Goal: Information Seeking & Learning: Learn about a topic

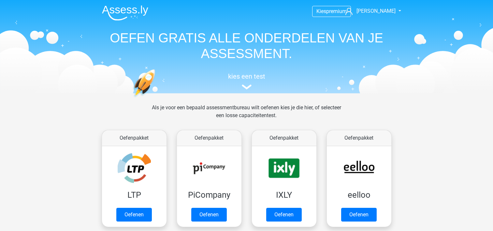
scroll to position [253, 0]
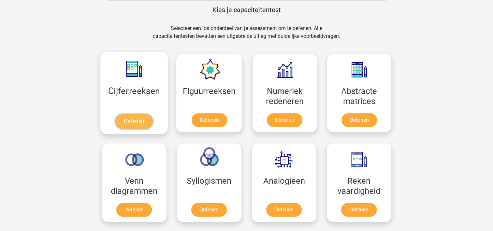
click at [133, 119] on link "Oefenen" at bounding box center [133, 121] width 37 height 14
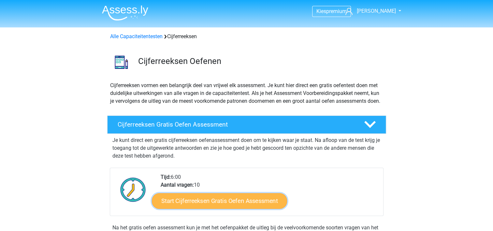
click at [256, 205] on link "Start Cijferreeksen Gratis Oefen Assessment" at bounding box center [219, 201] width 135 height 16
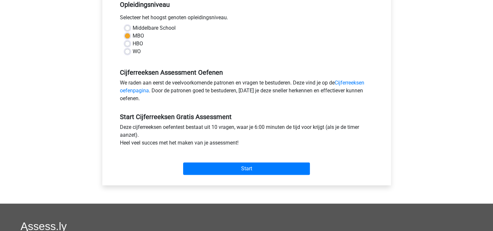
scroll to position [143, 0]
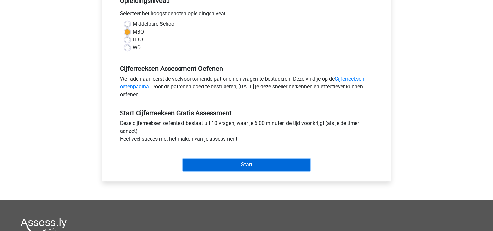
click at [235, 162] on input "Start" at bounding box center [246, 164] width 127 height 12
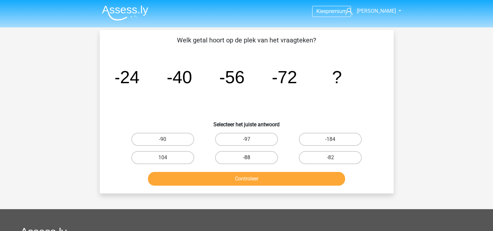
click at [245, 154] on label "-88" at bounding box center [246, 157] width 63 height 13
click at [246, 157] on input "-88" at bounding box center [248, 159] width 4 height 4
radio input "true"
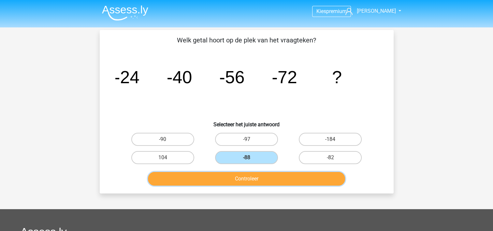
click at [243, 175] on button "Controleer" at bounding box center [246, 179] width 197 height 14
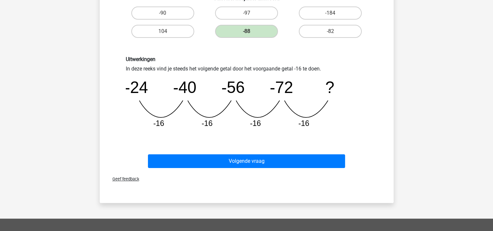
scroll to position [130, 0]
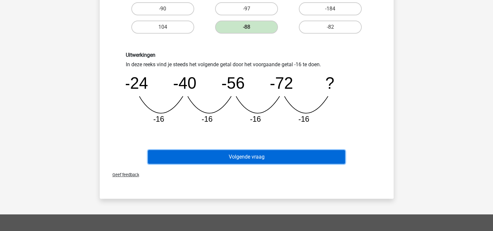
click at [248, 152] on button "Volgende vraag" at bounding box center [246, 157] width 197 height 14
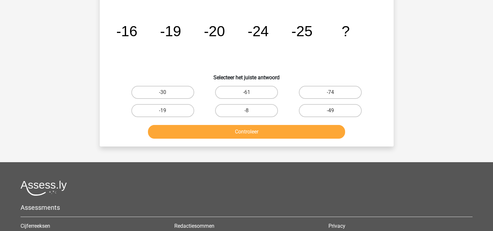
scroll to position [30, 0]
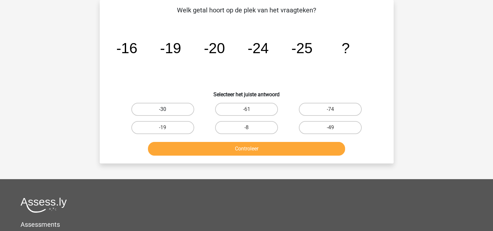
click at [171, 107] on label "-30" at bounding box center [162, 109] width 63 height 13
click at [167, 109] on input "-30" at bounding box center [165, 111] width 4 height 4
radio input "true"
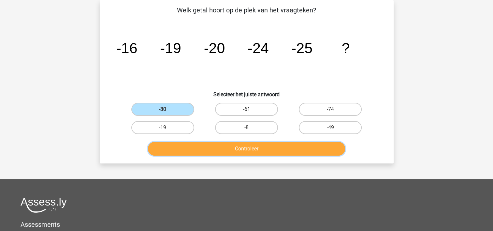
click at [212, 148] on button "Controleer" at bounding box center [246, 149] width 197 height 14
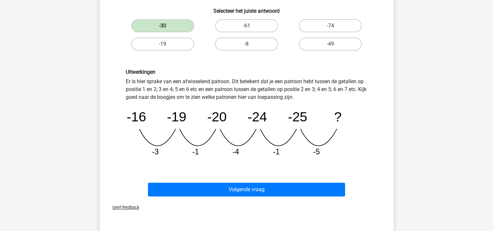
scroll to position [121, 0]
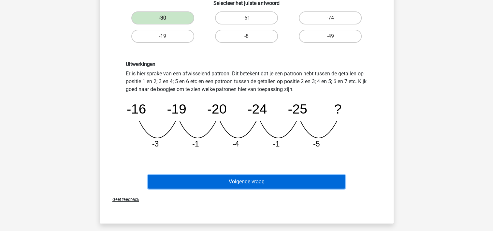
click at [259, 179] on button "Volgende vraag" at bounding box center [246, 182] width 197 height 14
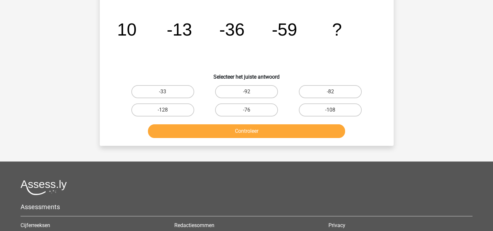
scroll to position [30, 0]
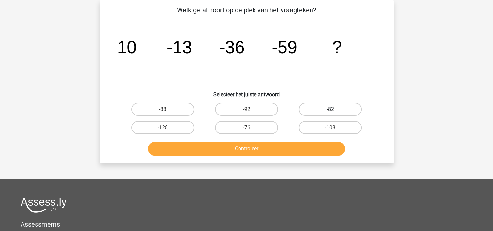
click at [313, 108] on label "-82" at bounding box center [330, 109] width 63 height 13
click at [330, 109] on input "-82" at bounding box center [332, 111] width 4 height 4
radio input "true"
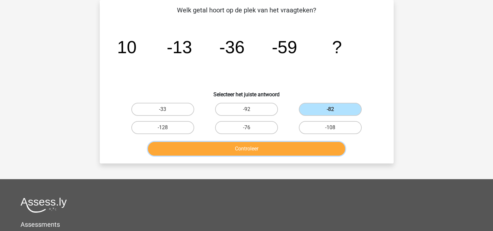
click at [242, 144] on button "Controleer" at bounding box center [246, 149] width 197 height 14
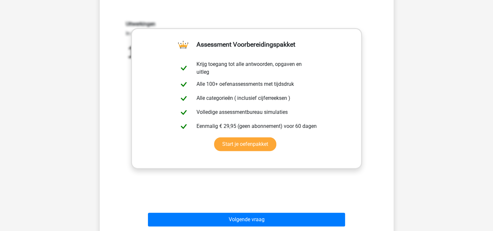
scroll to position [173, 0]
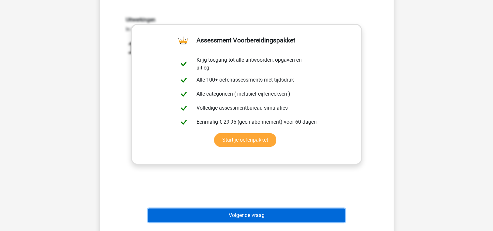
click at [219, 215] on button "Volgende vraag" at bounding box center [246, 215] width 197 height 14
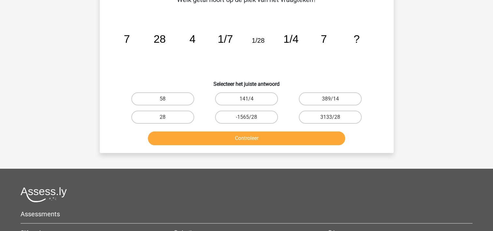
scroll to position [30, 0]
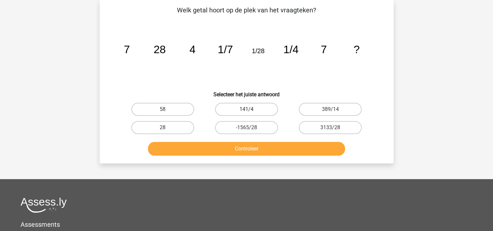
click at [245, 107] on label "141/4" at bounding box center [246, 109] width 63 height 13
click at [246, 109] on input "141/4" at bounding box center [248, 111] width 4 height 4
radio input "true"
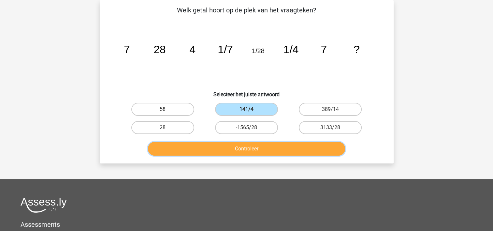
click at [202, 148] on button "Controleer" at bounding box center [246, 149] width 197 height 14
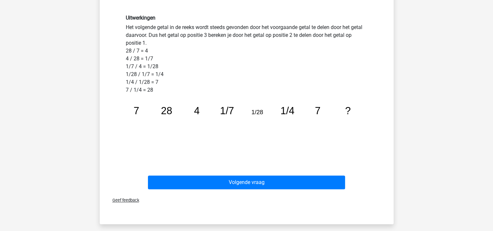
scroll to position [173, 0]
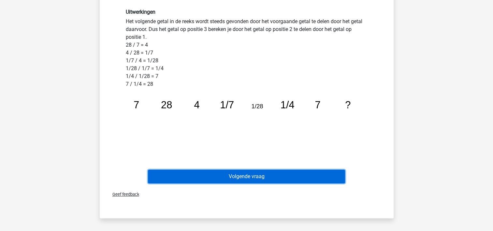
click at [224, 173] on button "Volgende vraag" at bounding box center [246, 176] width 197 height 14
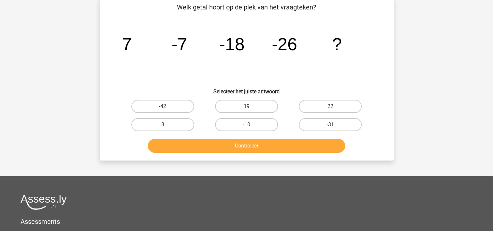
scroll to position [30, 0]
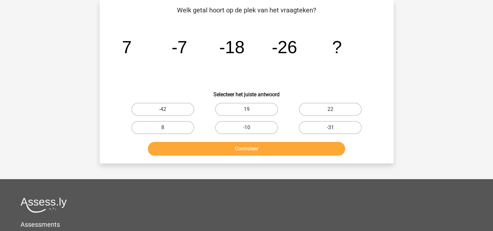
click at [318, 124] on label "-31" at bounding box center [330, 127] width 63 height 13
click at [330, 127] on input "-31" at bounding box center [332, 129] width 4 height 4
radio input "true"
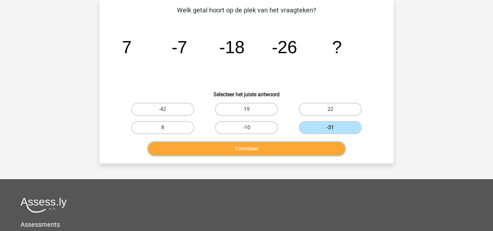
click at [251, 149] on button "Controleer" at bounding box center [246, 149] width 197 height 14
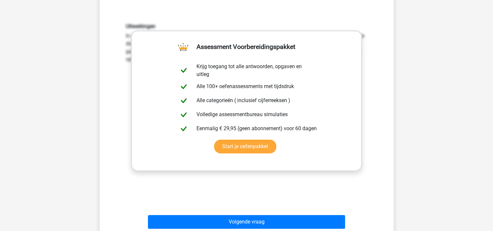
scroll to position [178, 0]
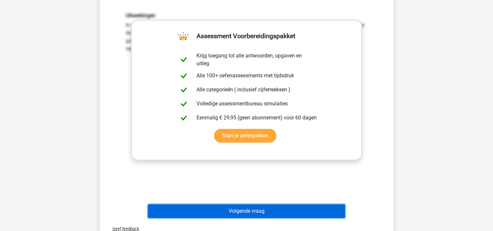
click at [254, 207] on button "Volgende vraag" at bounding box center [246, 211] width 197 height 14
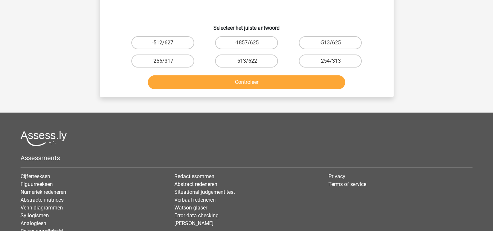
scroll to position [30, 0]
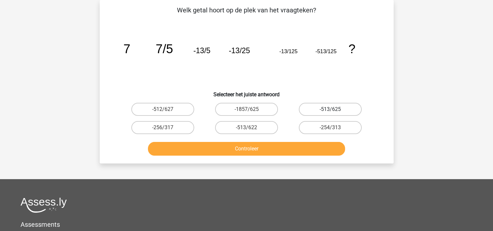
click at [340, 107] on label "-513/625" at bounding box center [330, 109] width 63 height 13
click at [335, 109] on input "-513/625" at bounding box center [332, 111] width 4 height 4
radio input "true"
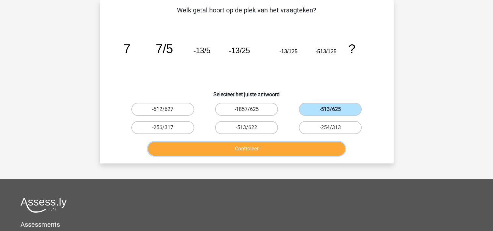
click at [277, 149] on button "Controleer" at bounding box center [246, 149] width 197 height 14
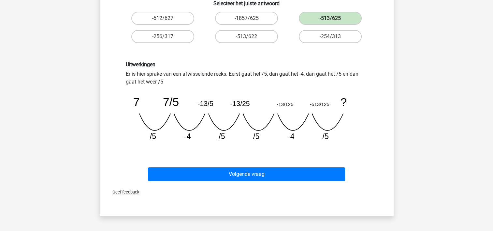
scroll to position [121, 0]
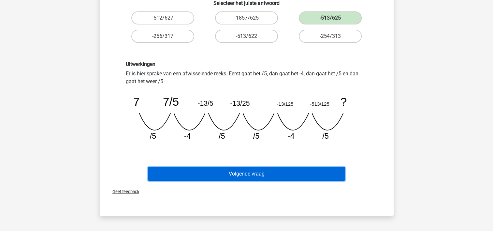
click at [265, 172] on button "Volgende vraag" at bounding box center [246, 174] width 197 height 14
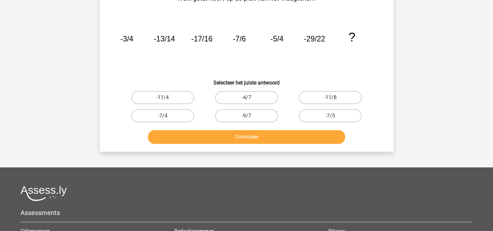
scroll to position [30, 0]
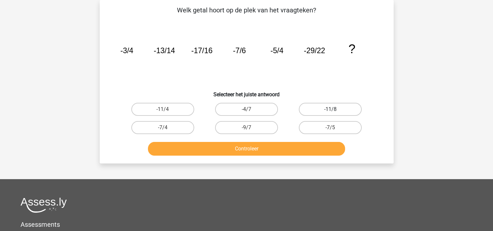
click at [327, 107] on label "-11/8" at bounding box center [330, 109] width 63 height 13
click at [330, 109] on input "-11/8" at bounding box center [332, 111] width 4 height 4
radio input "true"
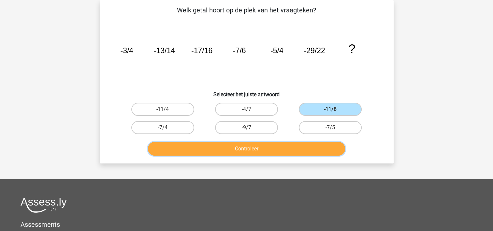
click at [254, 148] on button "Controleer" at bounding box center [246, 149] width 197 height 14
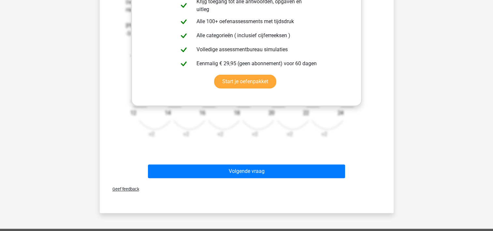
scroll to position [400, 0]
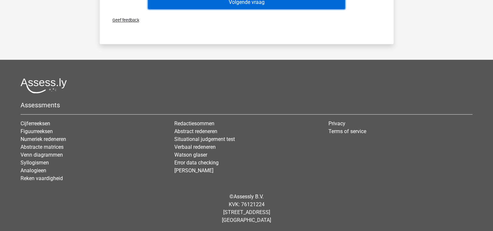
click at [241, 1] on button "Volgende vraag" at bounding box center [246, 2] width 197 height 14
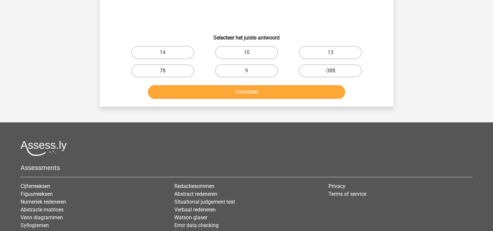
scroll to position [30, 0]
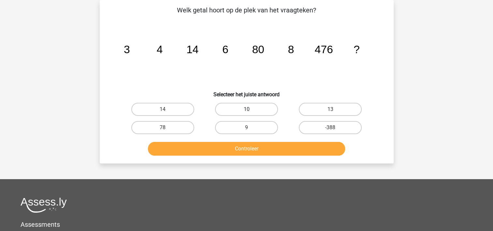
click at [240, 111] on label "10" at bounding box center [246, 109] width 63 height 13
click at [246, 111] on input "10" at bounding box center [248, 111] width 4 height 4
radio input "true"
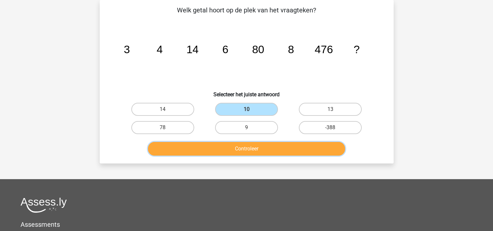
click at [227, 144] on button "Controleer" at bounding box center [246, 149] width 197 height 14
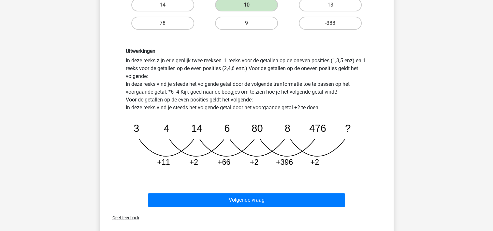
scroll to position [165, 0]
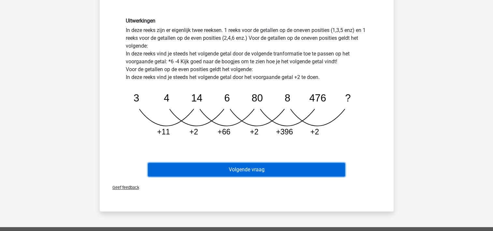
click at [249, 170] on button "Volgende vraag" at bounding box center [246, 170] width 197 height 14
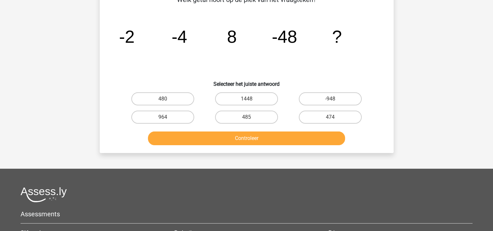
scroll to position [30, 0]
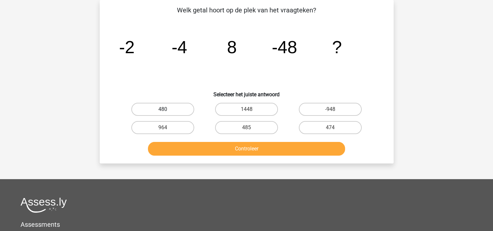
click at [176, 109] on label "480" at bounding box center [162, 109] width 63 height 13
click at [167, 109] on input "480" at bounding box center [165, 111] width 4 height 4
radio input "true"
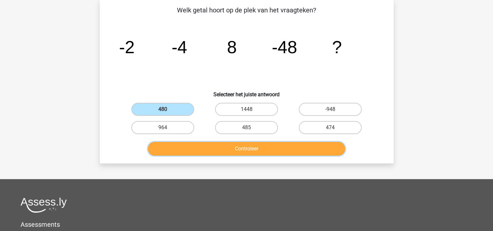
click at [210, 145] on button "Controleer" at bounding box center [246, 149] width 197 height 14
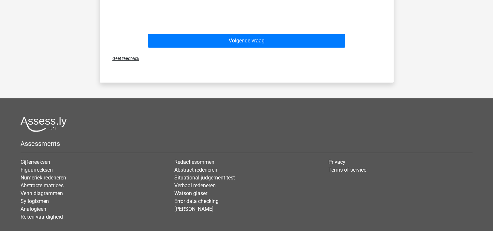
scroll to position [347, 0]
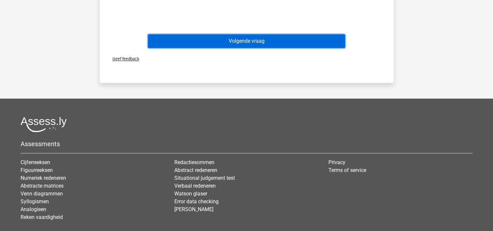
click at [220, 41] on button "Volgende vraag" at bounding box center [246, 41] width 197 height 14
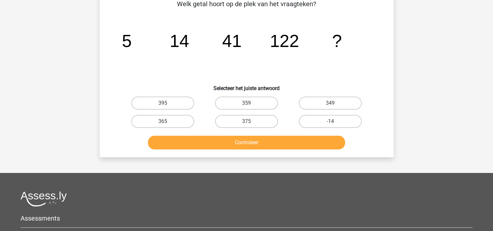
scroll to position [30, 0]
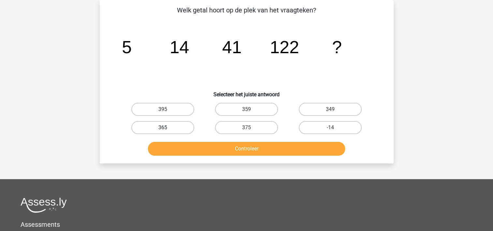
click at [155, 125] on label "365" at bounding box center [162, 127] width 63 height 13
click at [163, 127] on input "365" at bounding box center [165, 129] width 4 height 4
radio input "true"
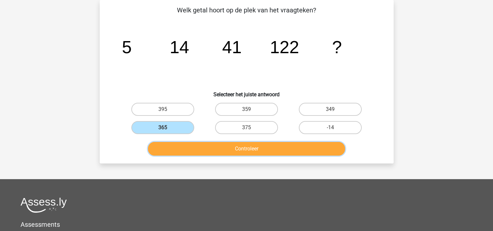
click at [187, 146] on button "Controleer" at bounding box center [246, 149] width 197 height 14
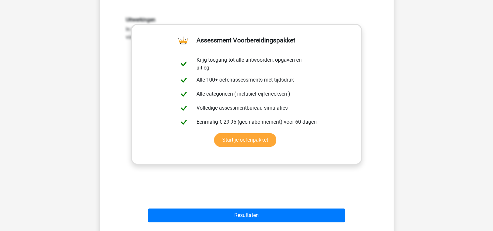
scroll to position [186, 0]
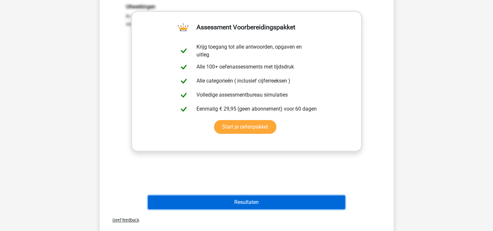
click at [274, 205] on button "Resultaten" at bounding box center [246, 202] width 197 height 14
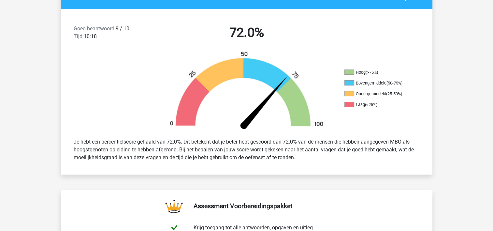
scroll to position [143, 0]
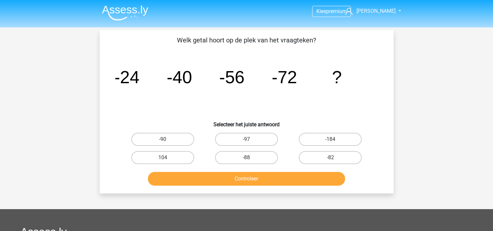
scroll to position [150, 0]
